Goal: Transaction & Acquisition: Purchase product/service

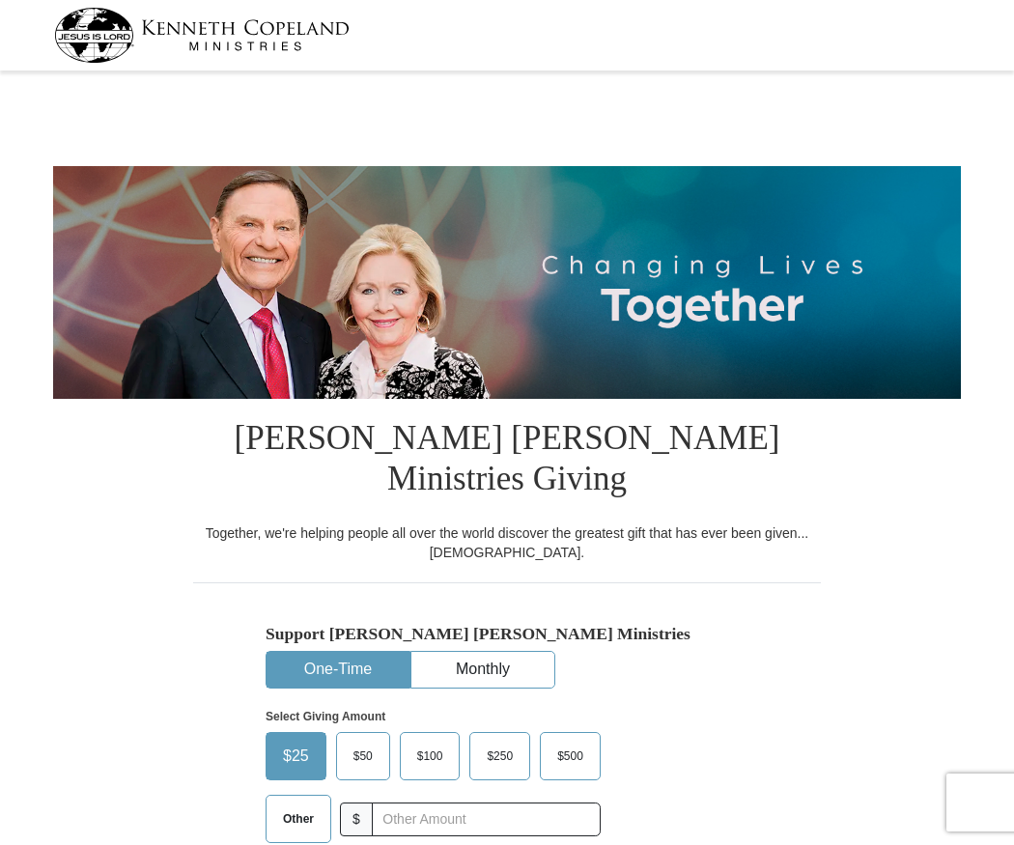
select select "TX"
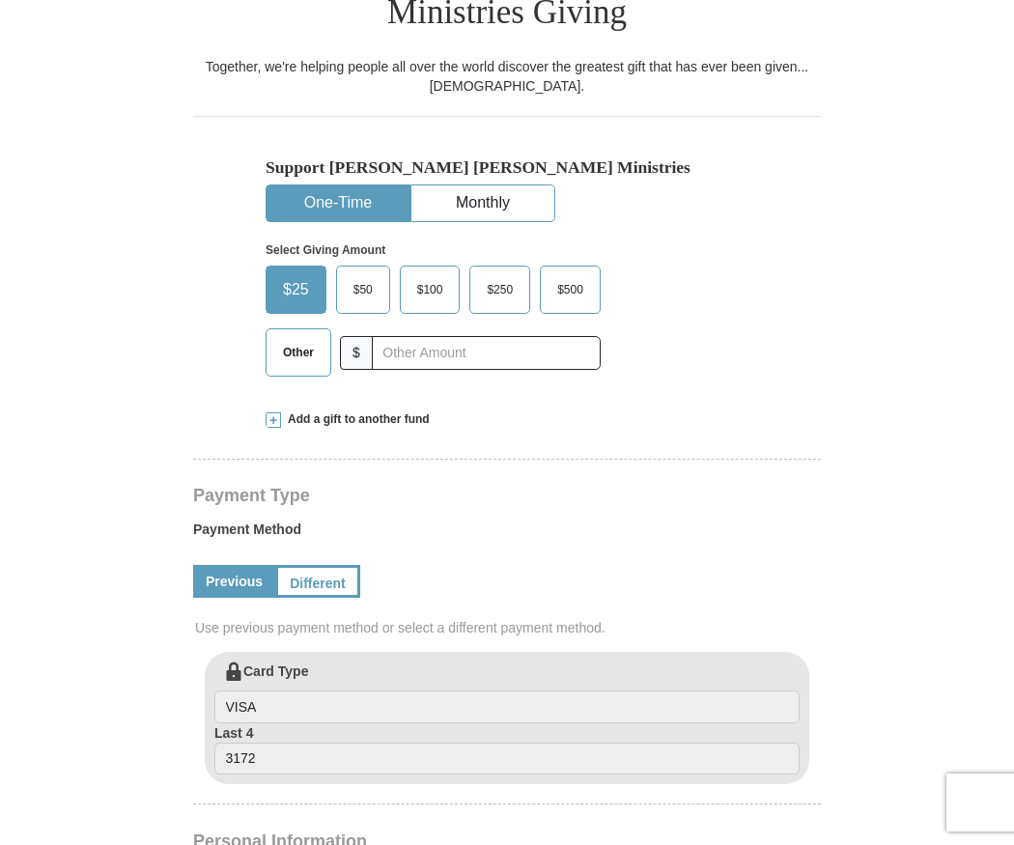
scroll to position [483, 0]
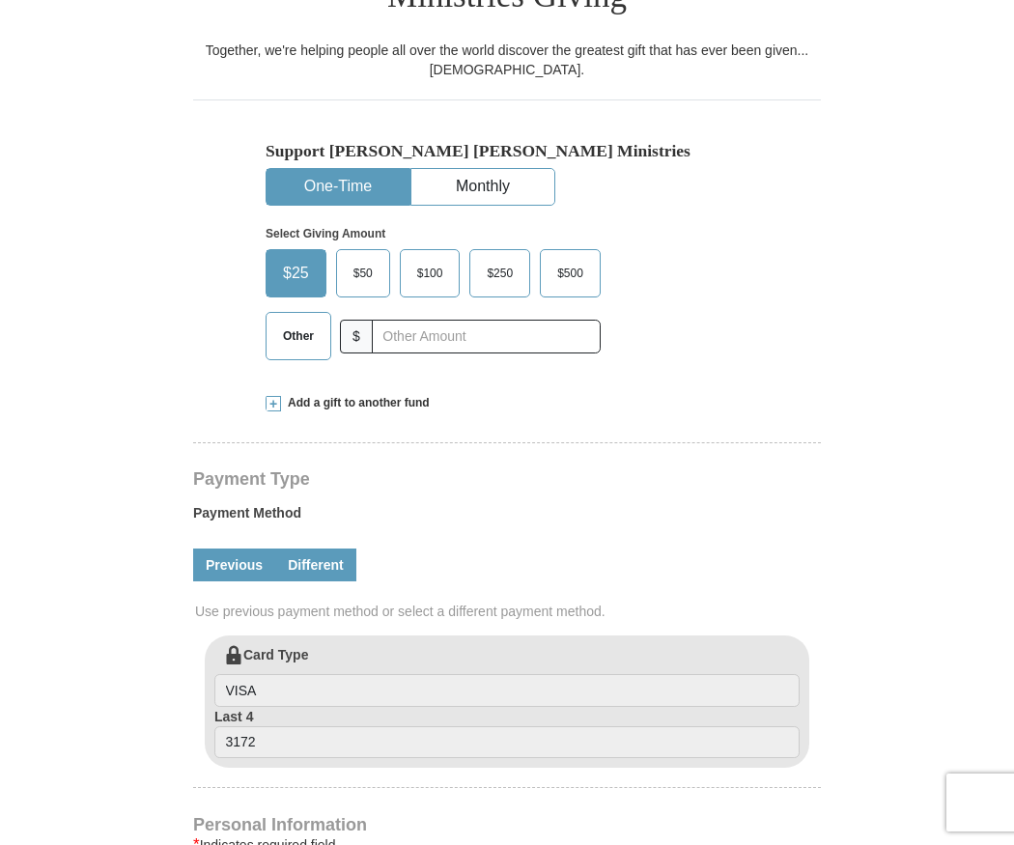
click at [332, 549] on link "Different" at bounding box center [315, 565] width 81 height 33
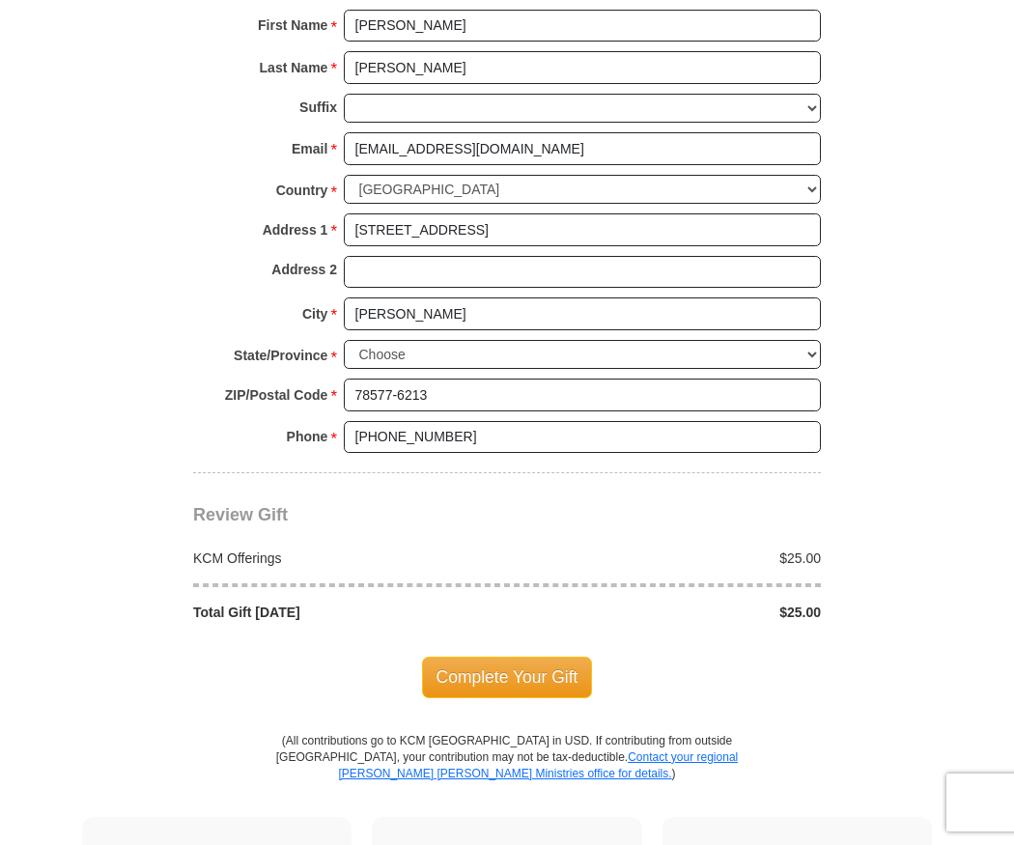
scroll to position [1545, 0]
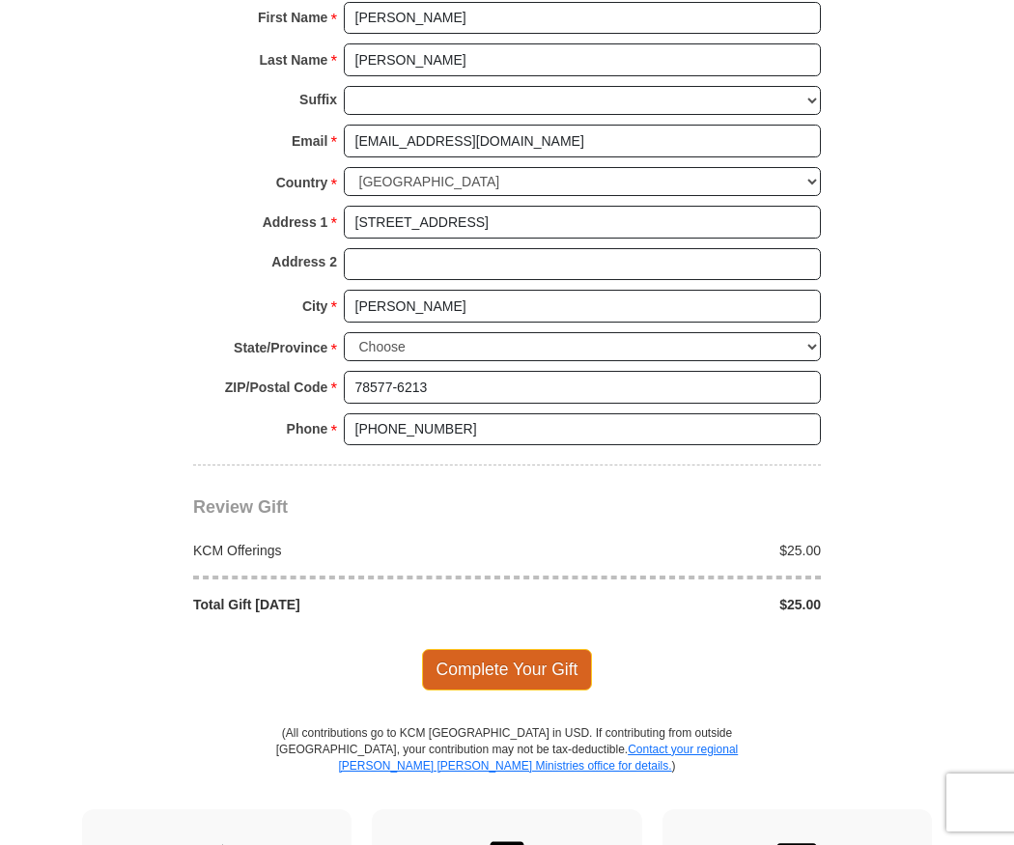
click at [555, 649] on span "Complete Your Gift" at bounding box center [507, 669] width 171 height 41
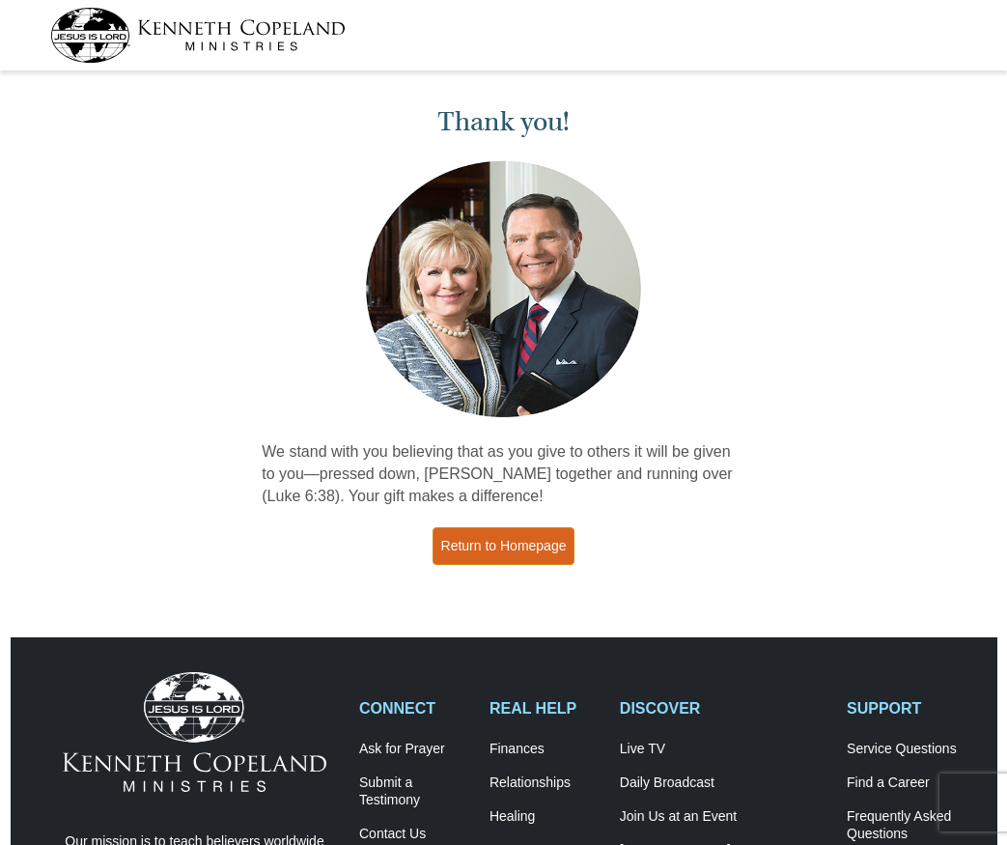
click at [540, 546] on link "Return to Homepage" at bounding box center [504, 546] width 143 height 38
